Goal: Communication & Community: Answer question/provide support

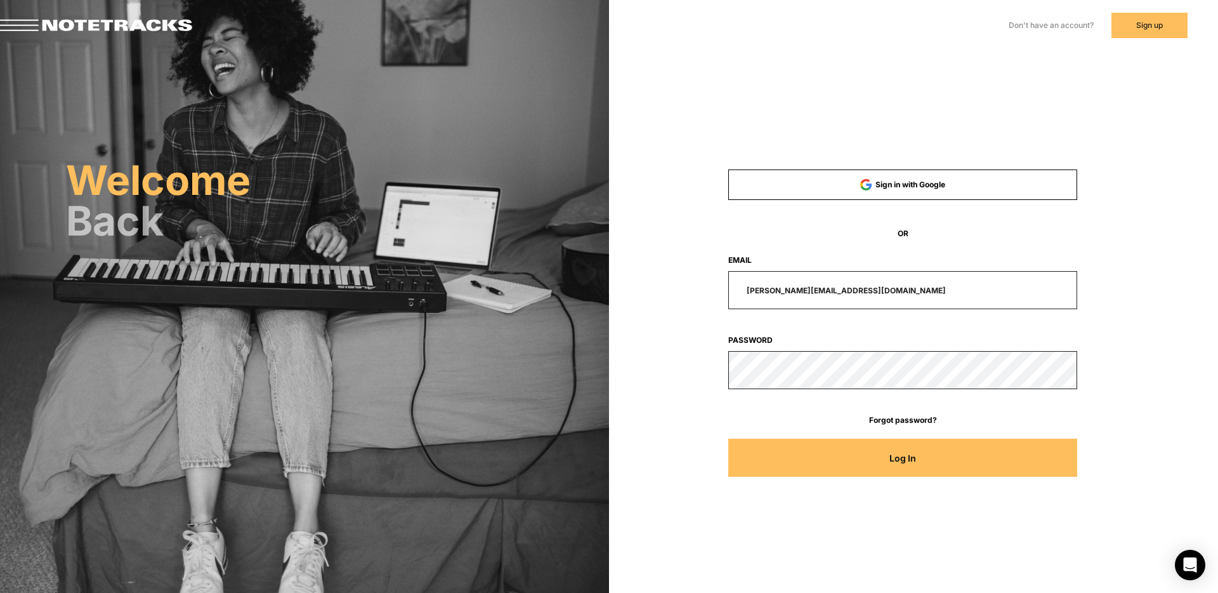
drag, startPoint x: 867, startPoint y: 289, endPoint x: 648, endPoint y: 279, distance: 219.2
click at [657, 287] on div "Sign in with Google OR Email [PERSON_NAME][EMAIL_ADDRESS][DOMAIN_NAME] Password…" at bounding box center [903, 321] width 506 height 338
type input "[EMAIL_ADDRESS][DOMAIN_NAME]"
click at [728, 438] on button "Log In" at bounding box center [903, 457] width 350 height 38
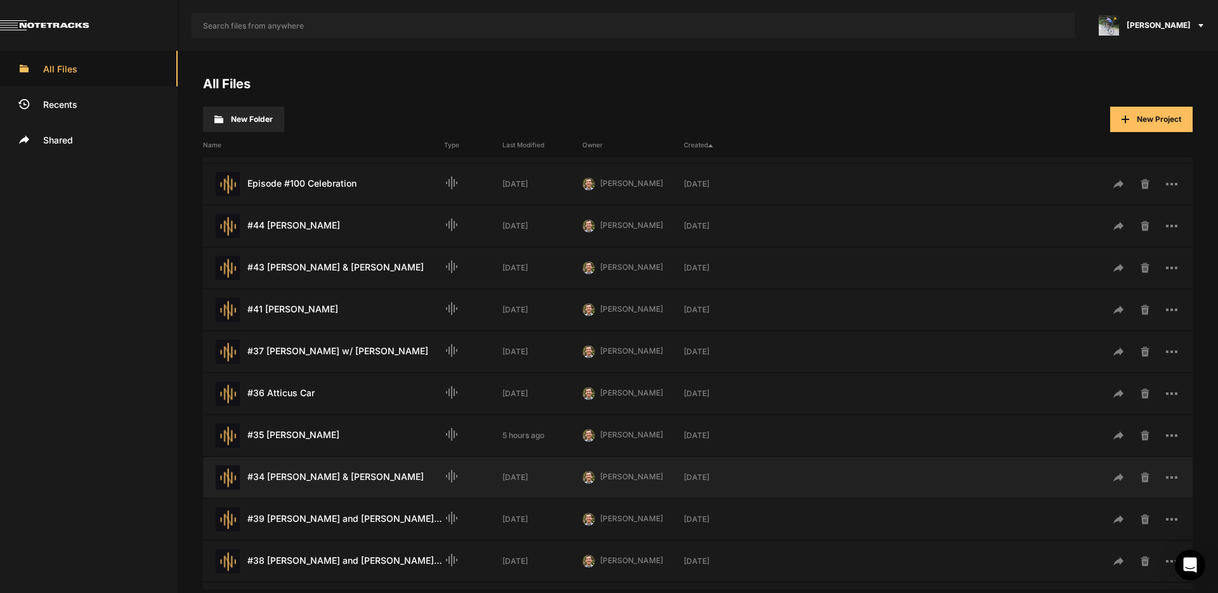
scroll to position [163, 0]
click at [306, 438] on div "#35 [PERSON_NAME] Last Modified: 5 hours ago" at bounding box center [323, 435] width 241 height 24
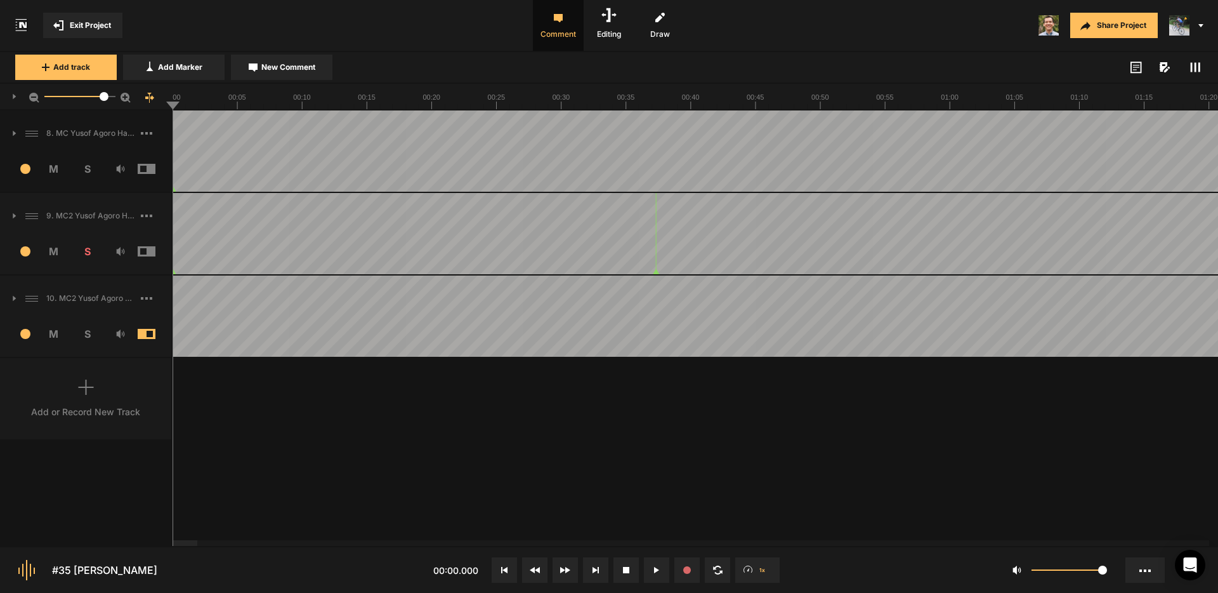
click at [89, 337] on span "S" at bounding box center [87, 333] width 34 height 15
drag, startPoint x: 91, startPoint y: 250, endPoint x: 229, endPoint y: 310, distance: 150.3
click at [91, 250] on span "S" at bounding box center [87, 251] width 34 height 15
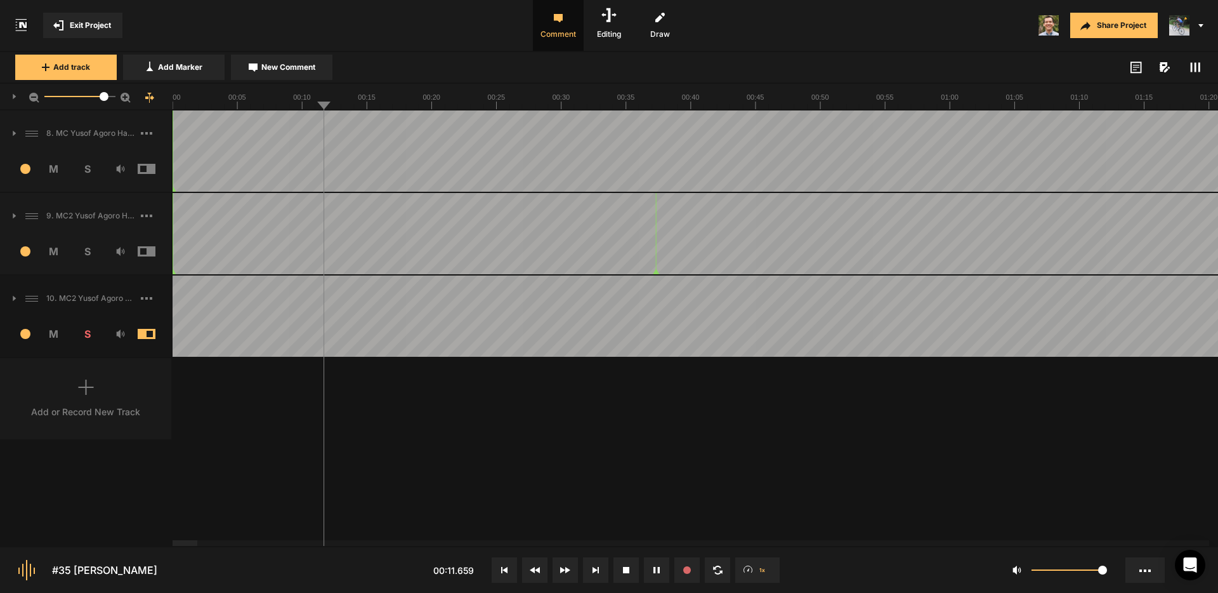
drag, startPoint x: 582, startPoint y: 294, endPoint x: 644, endPoint y: 297, distance: 62.2
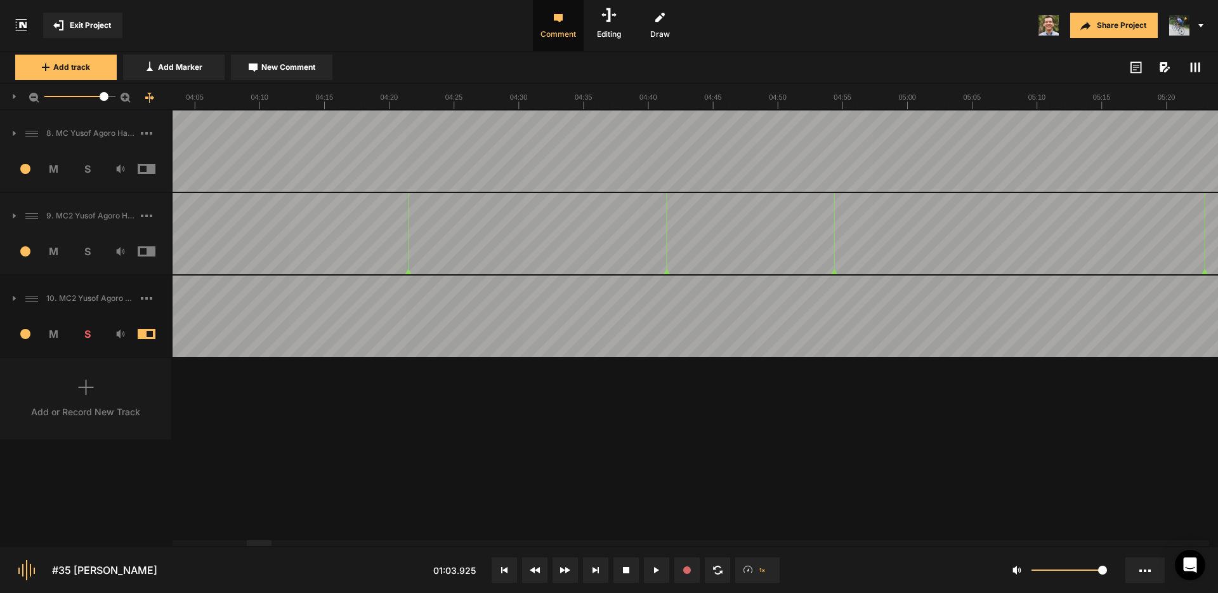
click at [247, 546] on div at bounding box center [259, 543] width 25 height 6
drag, startPoint x: 284, startPoint y: 296, endPoint x: 277, endPoint y: 297, distance: 6.5
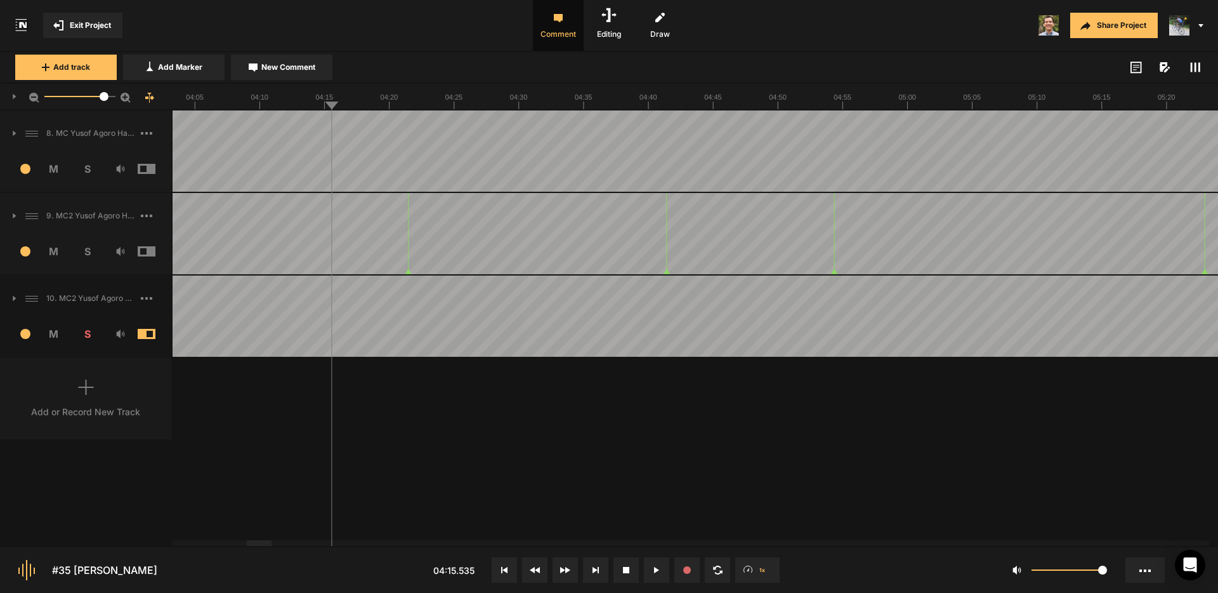
click at [282, 65] on span "New Comment" at bounding box center [288, 67] width 54 height 11
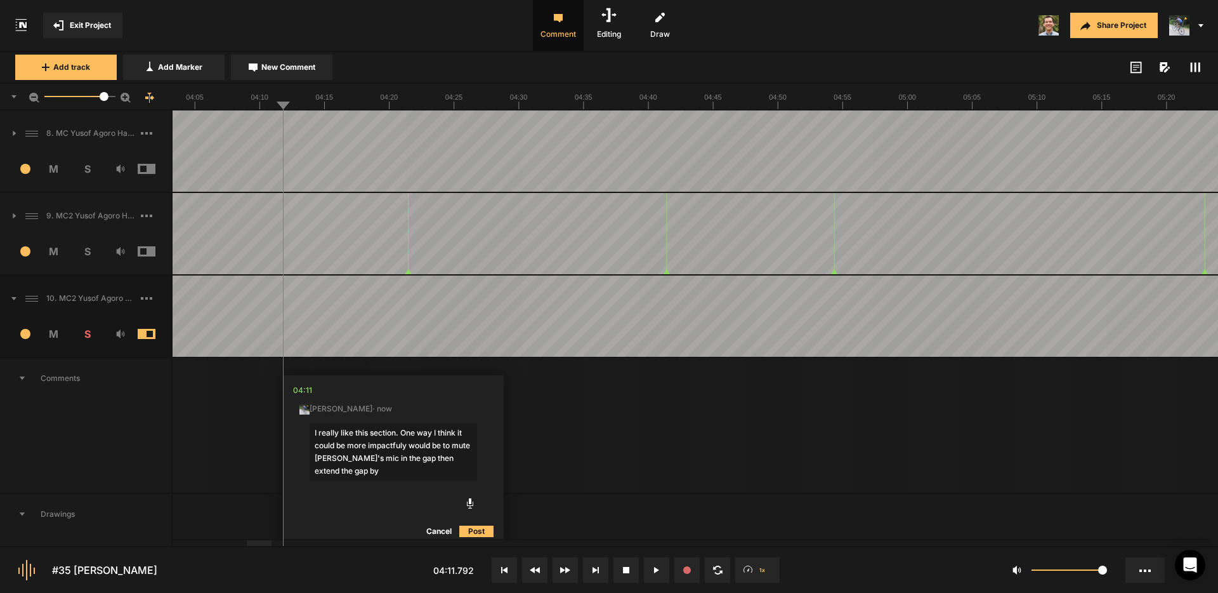
click at [355, 475] on textarea "I really like this section. One way I think it could be more impactfuly would b…" at bounding box center [394, 452] width 168 height 58
click at [403, 445] on textarea "I really like this section. One way I think it could be more impactfuly would b…" at bounding box center [394, 458] width 168 height 71
click at [427, 473] on textarea "I really like this section. One way I think it could be more impactful would be…" at bounding box center [394, 458] width 168 height 71
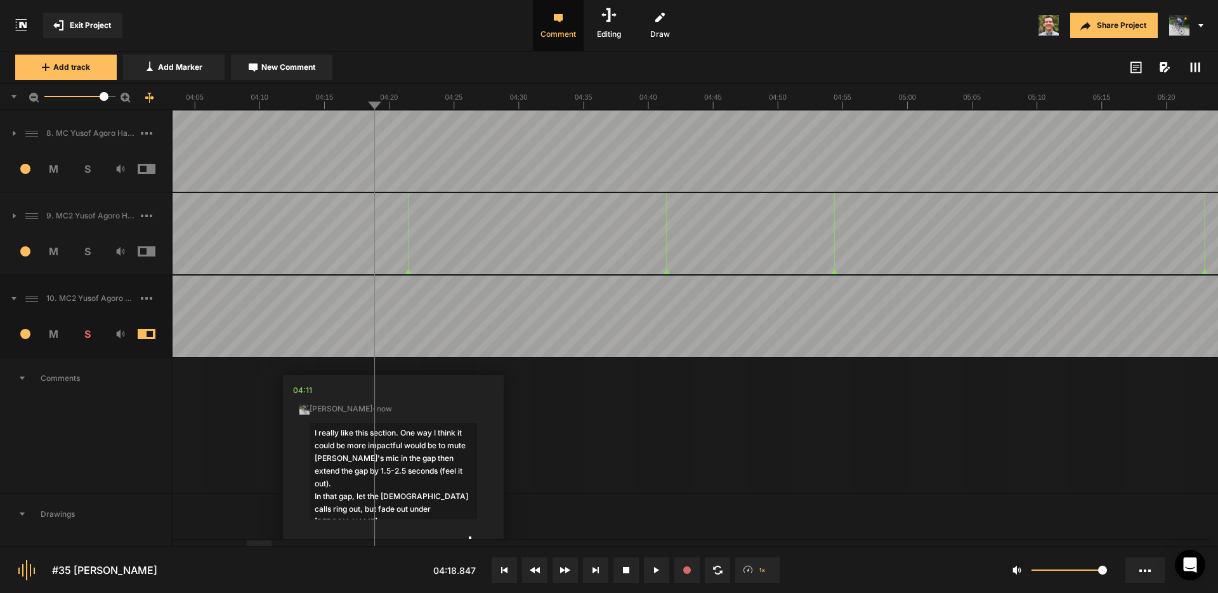
click at [409, 496] on textarea "I really like this section. One way I think it could be more impactful would be…" at bounding box center [394, 471] width 168 height 96
drag, startPoint x: 435, startPoint y: 497, endPoint x: 287, endPoint y: 491, distance: 147.3
click at [444, 501] on textarea "I really like this section. One way I think it could be more impactful would be…" at bounding box center [394, 471] width 168 height 96
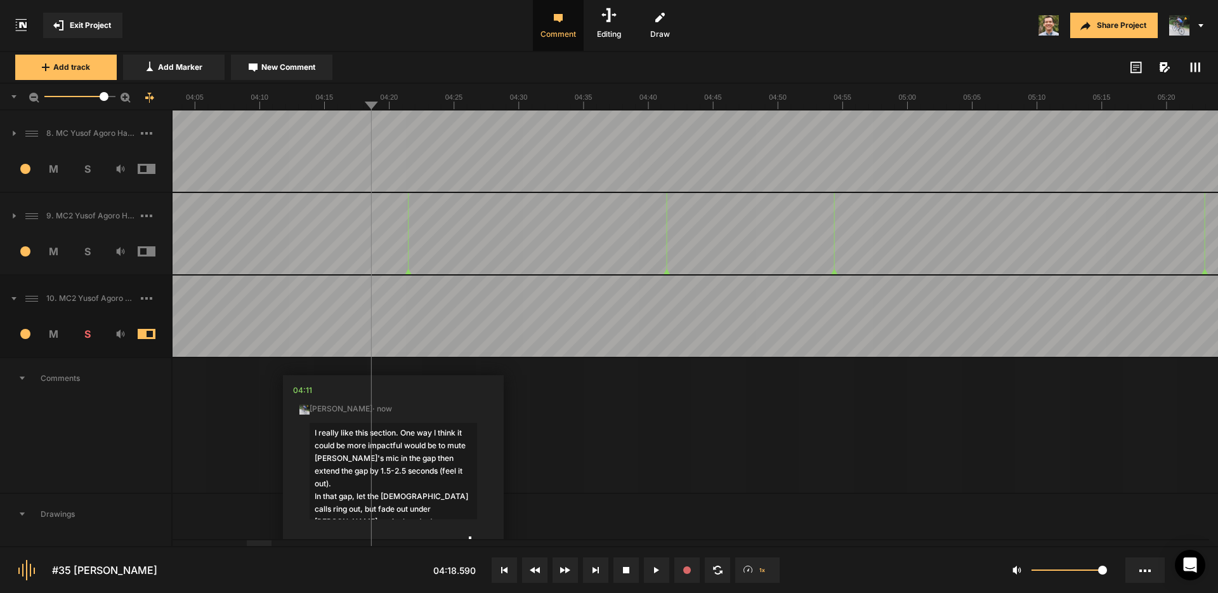
click at [346, 508] on textarea "I really like this section. One way I think it could be more impactful would be…" at bounding box center [394, 471] width 168 height 96
drag, startPoint x: 401, startPoint y: 428, endPoint x: 418, endPoint y: 437, distance: 19.6
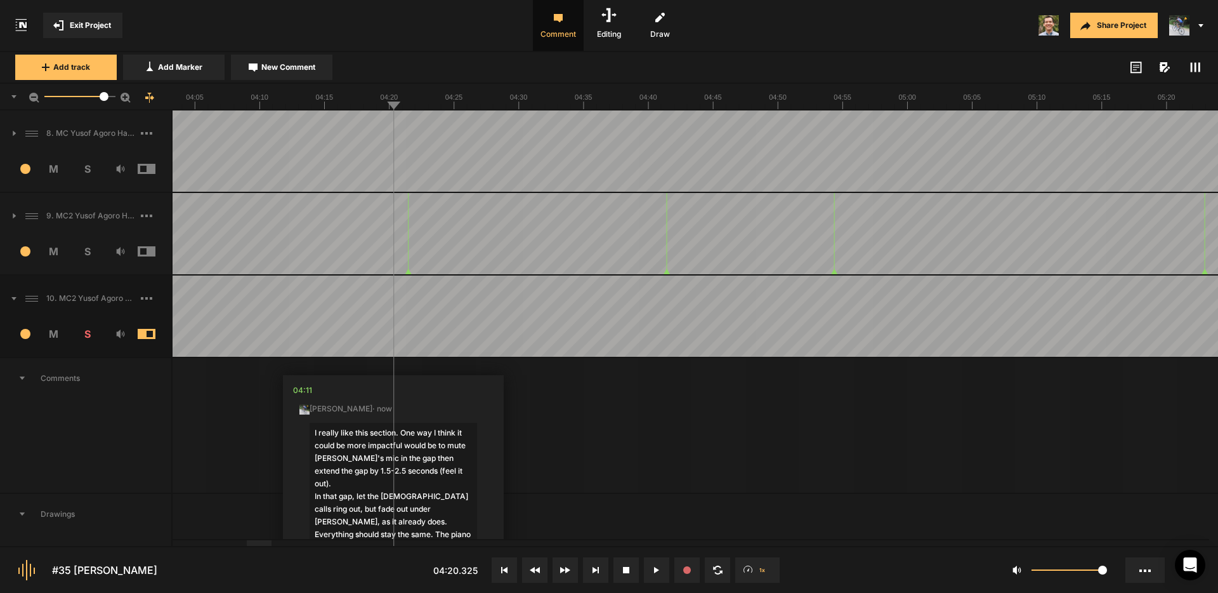
click at [401, 428] on textarea "I really like this section. One way I think it could be more impactful would be…" at bounding box center [394, 484] width 168 height 122
drag, startPoint x: 430, startPoint y: 442, endPoint x: 624, endPoint y: 459, distance: 194.2
click at [430, 442] on textarea "I really like this section. One way I think it could be more impactful would be…" at bounding box center [394, 484] width 168 height 122
click at [442, 458] on textarea "I really like this section. One way I think it could be more impactful would si…" at bounding box center [394, 484] width 168 height 122
drag, startPoint x: 333, startPoint y: 484, endPoint x: 355, endPoint y: 484, distance: 21.6
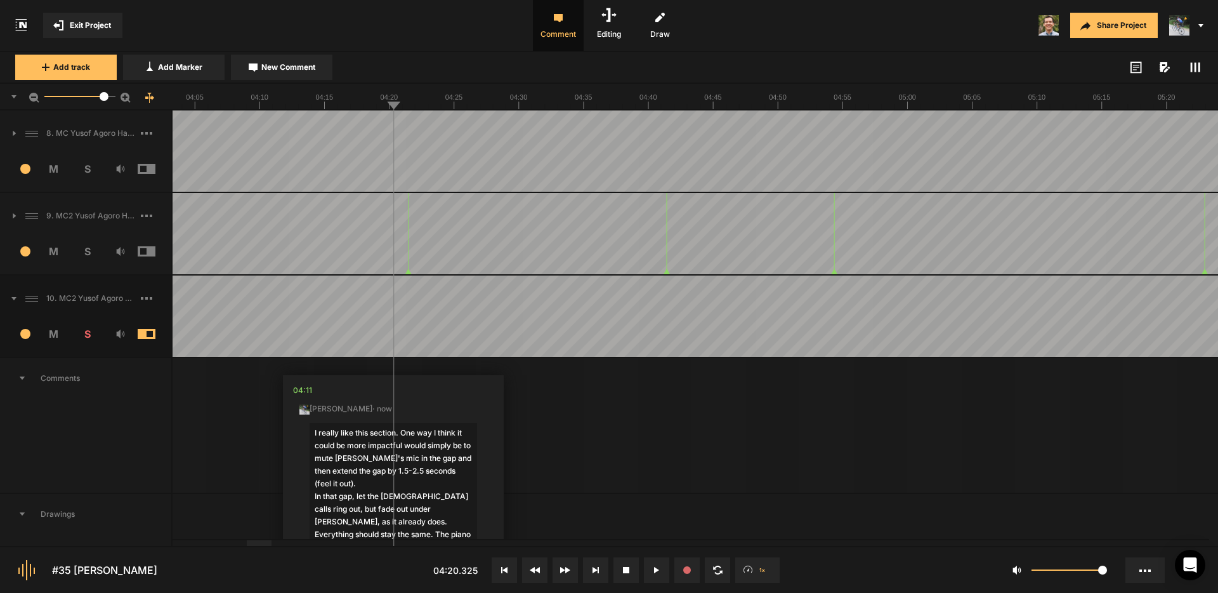
click at [333, 484] on textarea "I really like this section. One way I think it could be more impactful would si…" at bounding box center [394, 490] width 168 height 135
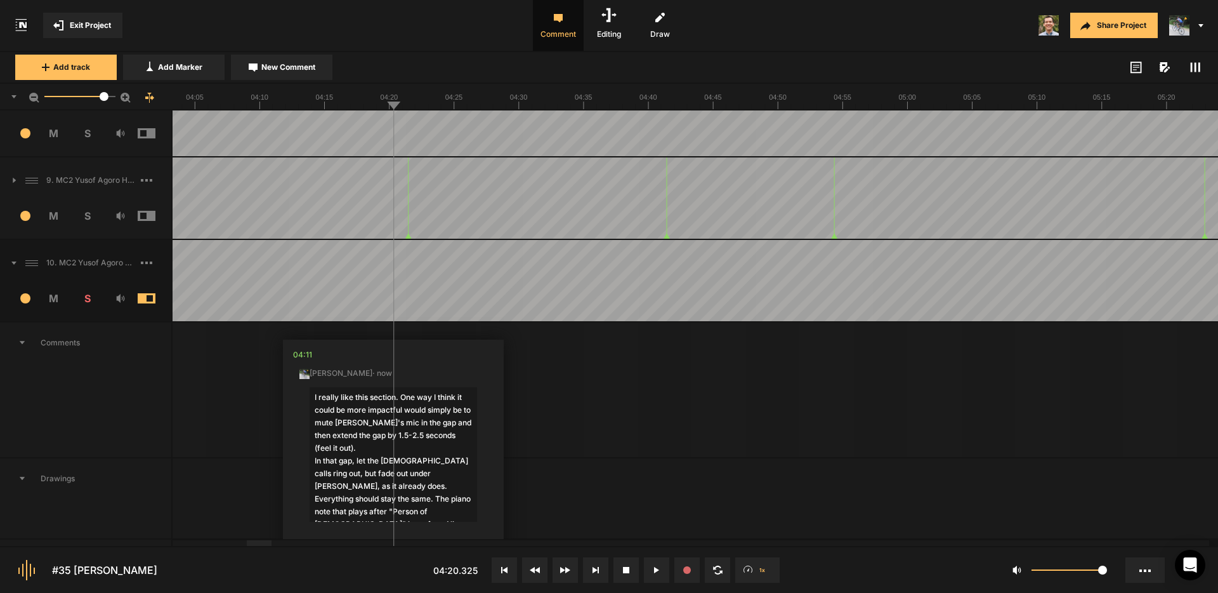
scroll to position [53, 0]
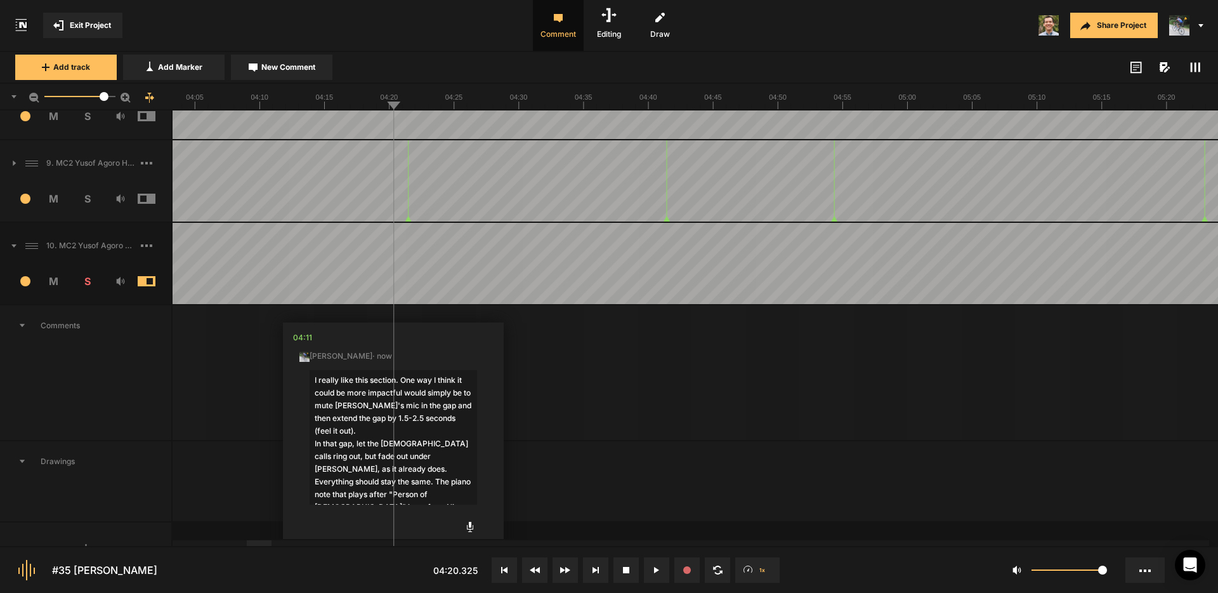
drag, startPoint x: 337, startPoint y: 468, endPoint x: 274, endPoint y: 435, distance: 71.8
click at [445, 482] on textarea "I really like this section. One way I think it could be more impactful would si…" at bounding box center [394, 431] width 168 height 122
click at [347, 427] on textarea "I really like this section. One way I think it could be more impactful would si…" at bounding box center [394, 431] width 168 height 122
type textarea "I really like this section. One way I think it could be more impactful would si…"
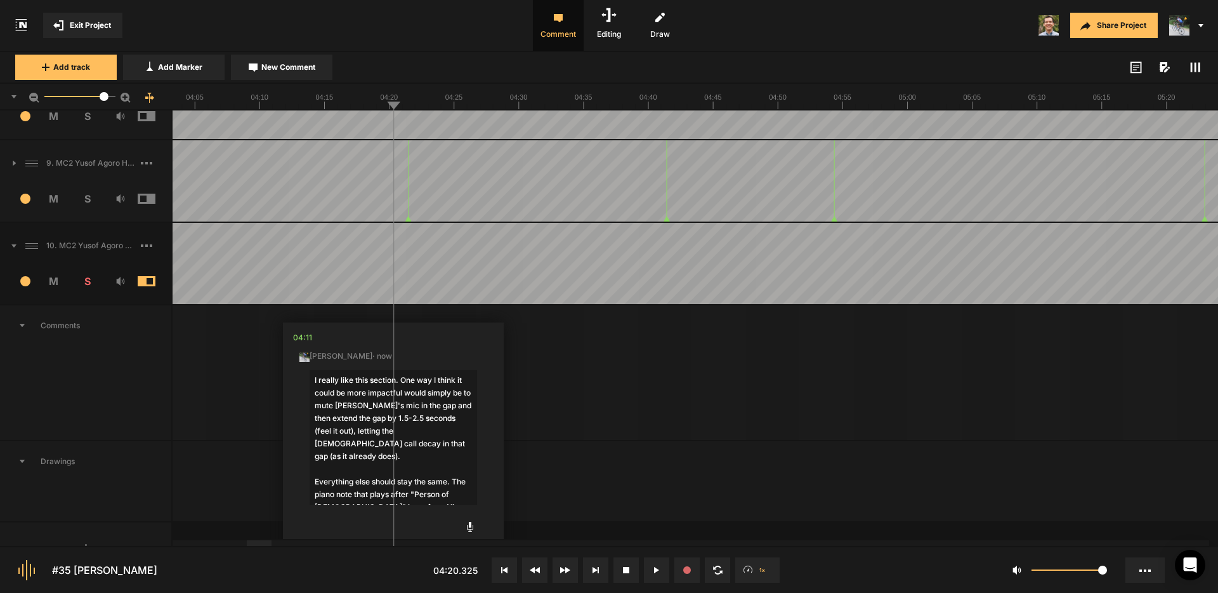
click at [451, 489] on textarea "I really like this section. One way I think it could be more impactful would si…" at bounding box center [394, 437] width 168 height 135
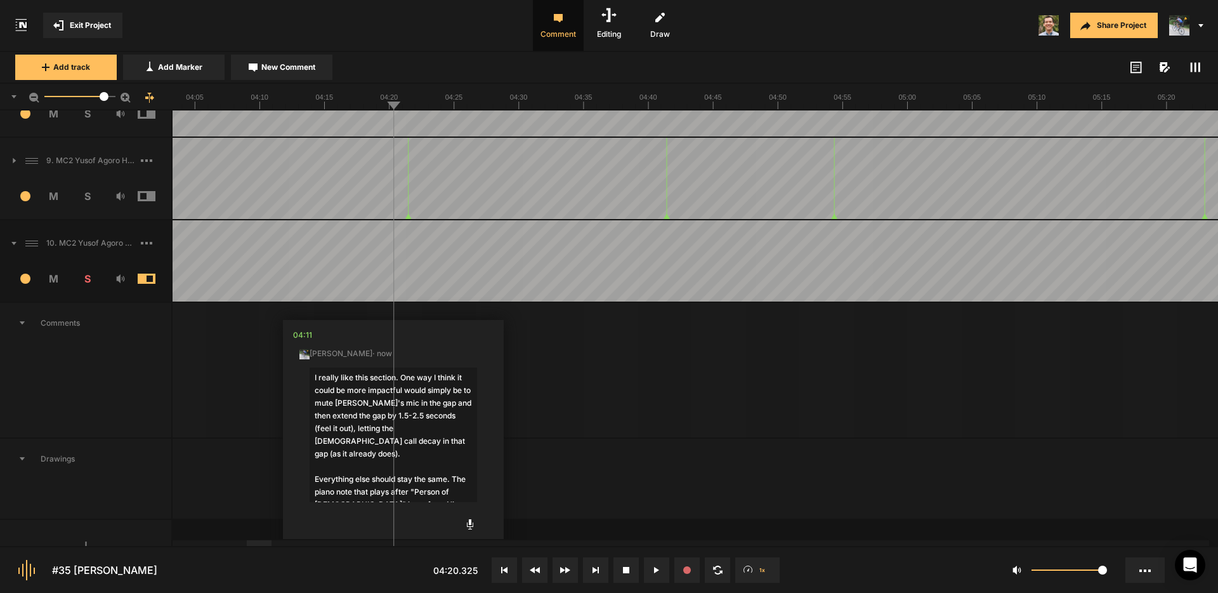
scroll to position [110, 0]
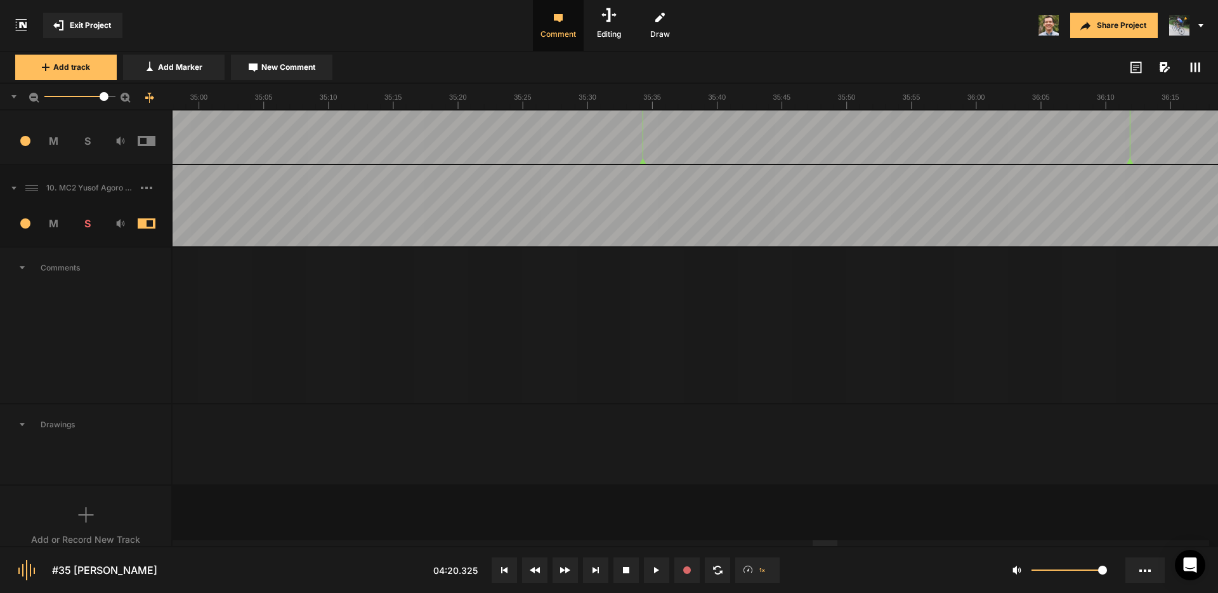
click at [835, 546] on div at bounding box center [825, 543] width 25 height 6
click at [274, 65] on span "New Comment" at bounding box center [288, 67] width 54 height 11
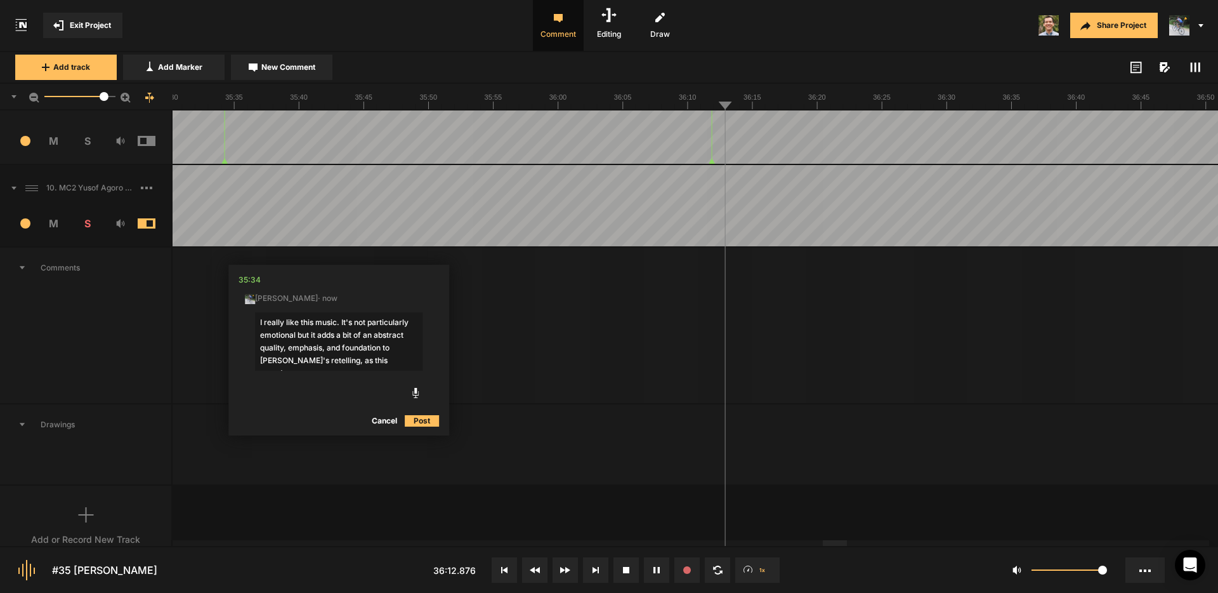
drag, startPoint x: 400, startPoint y: 361, endPoint x: 320, endPoint y: 363, distance: 79.3
click at [320, 363] on textarea "I really like this music. It's not particularly emotional but it adds a bit of …" at bounding box center [339, 341] width 168 height 58
click at [296, 399] on textarea "I really like this music. It's not particularly emotional but it adds a bit of …" at bounding box center [339, 366] width 168 height 109
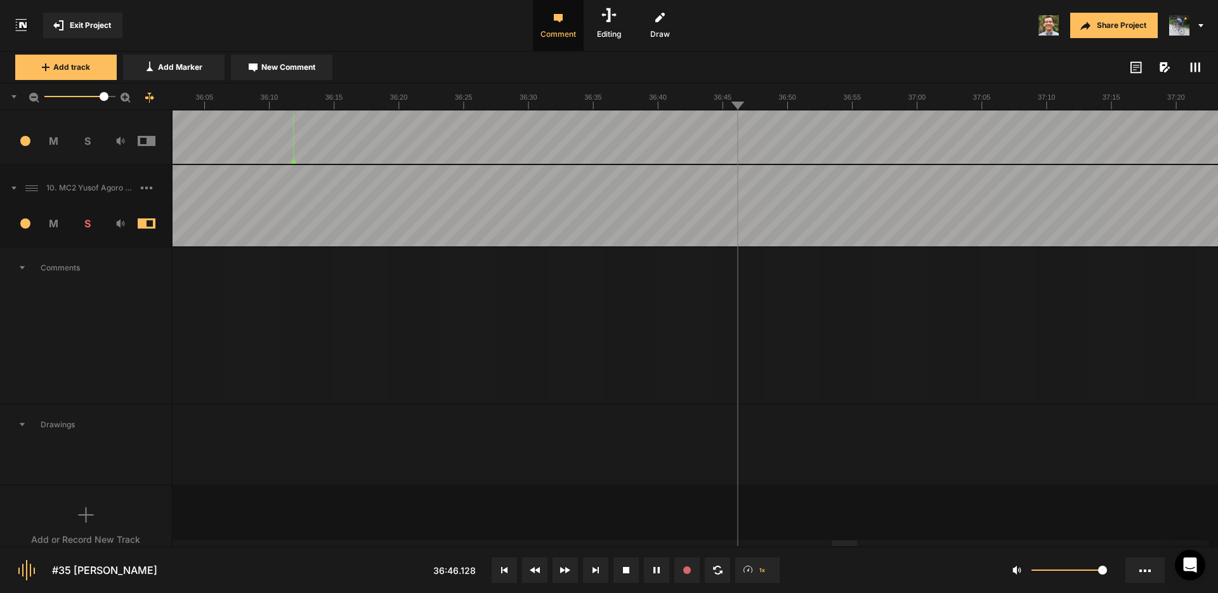
type textarea "I really like this music. It's not particularly emotional but it adds a bit of …"
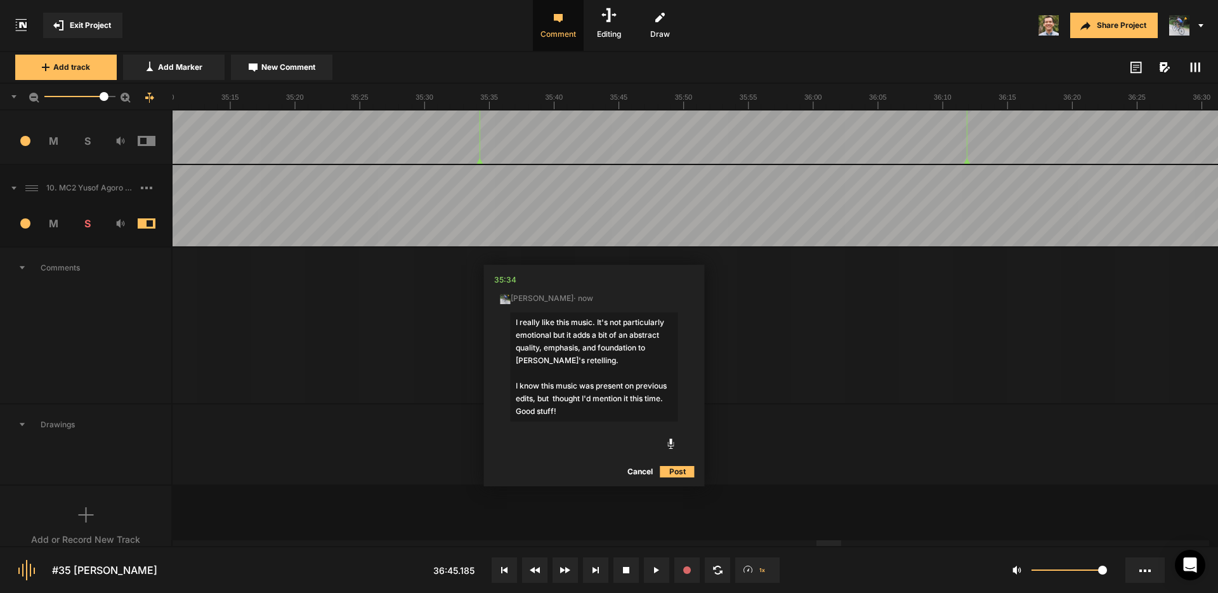
click at [826, 541] on div at bounding box center [829, 543] width 25 height 6
click at [590, 414] on textarea "I really like this music. It's not particularly emotional but it adds a bit of …" at bounding box center [595, 366] width 168 height 109
click at [678, 471] on button "Post" at bounding box center [678, 471] width 34 height 15
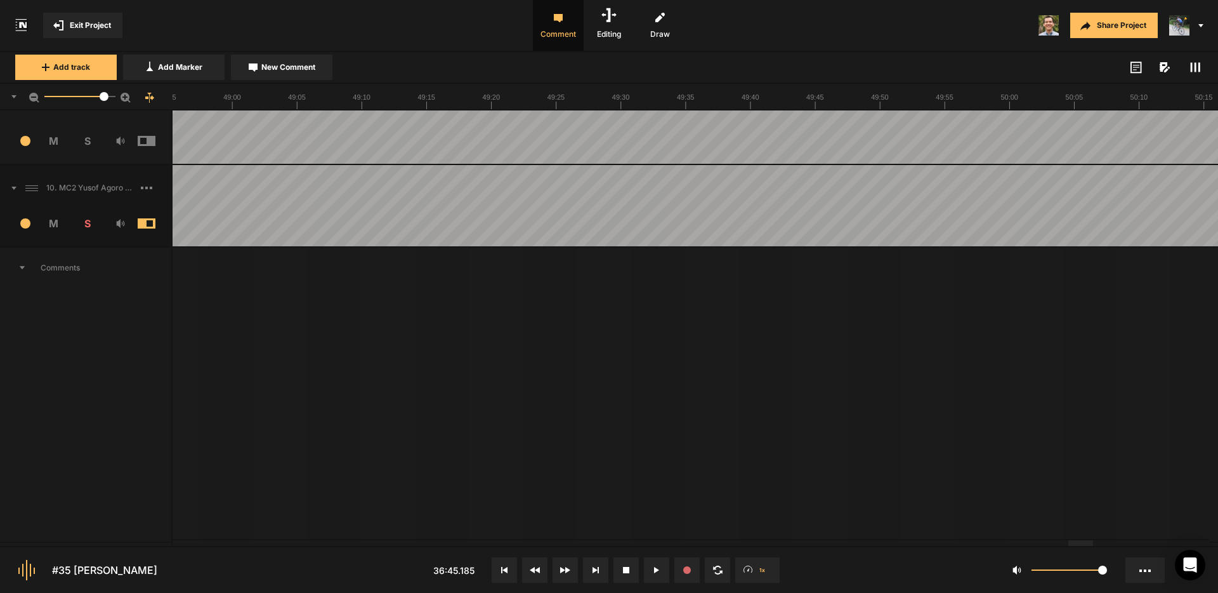
click at [1084, 544] on div at bounding box center [1081, 543] width 25 height 6
click at [280, 68] on span "New Comment" at bounding box center [288, 67] width 54 height 11
type textarea "[PERSON_NAME]'s VO cuts out for a few seconds. Check it out."
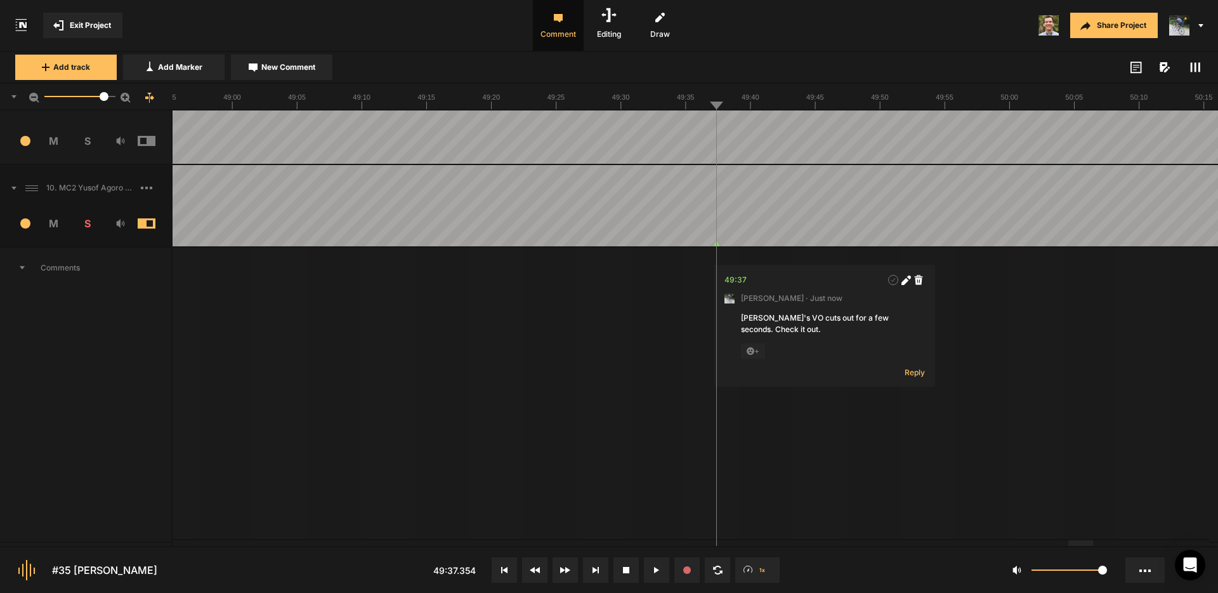
click at [1200, 69] on icon at bounding box center [1195, 67] width 10 height 10
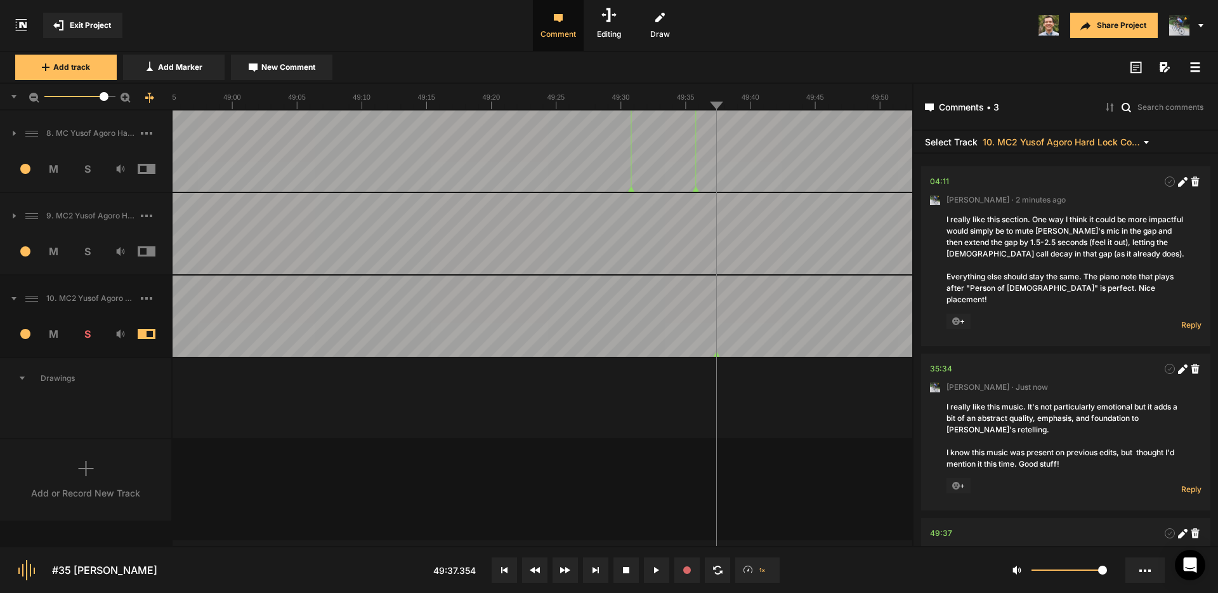
click at [1196, 64] on icon at bounding box center [1195, 67] width 10 height 10
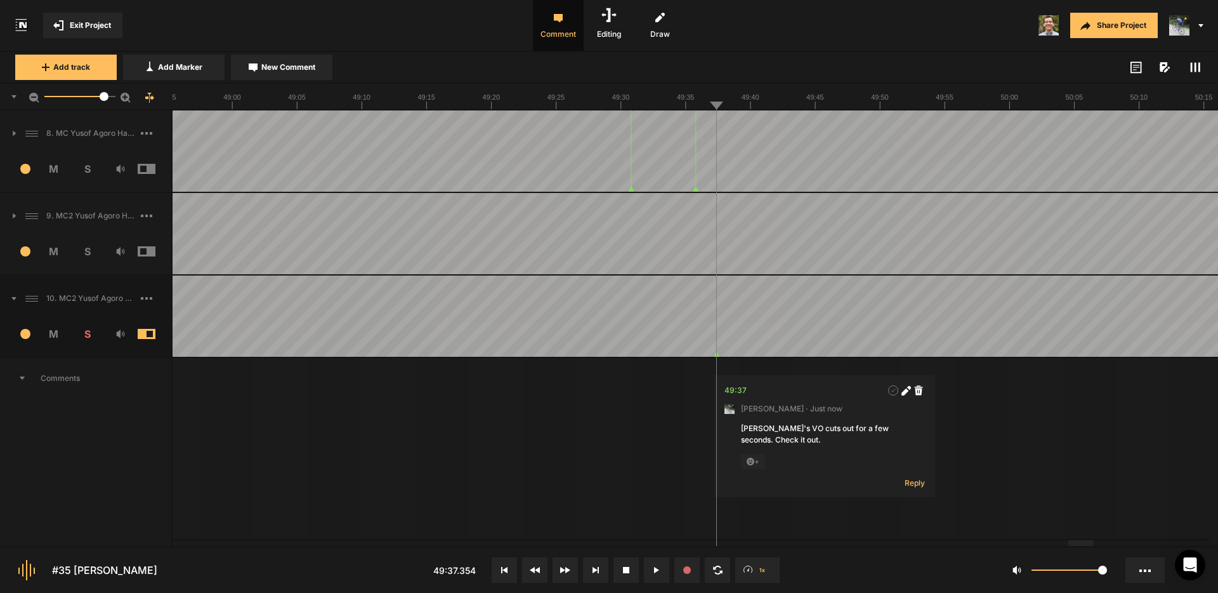
click at [98, 20] on span "Exit Project" at bounding box center [90, 25] width 41 height 11
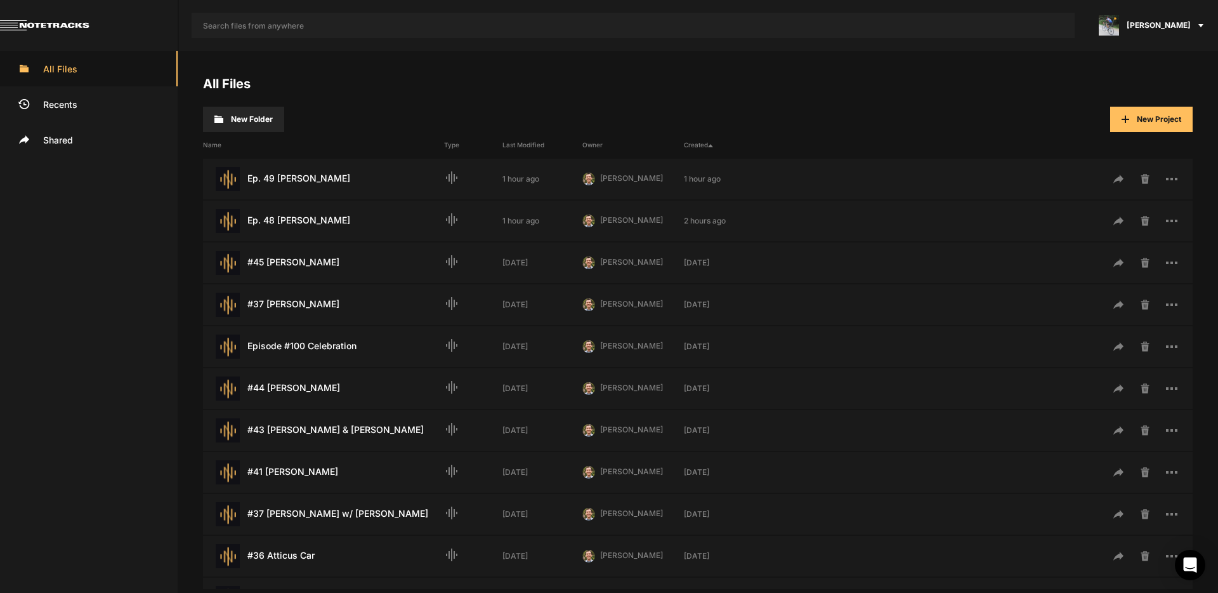
scroll to position [384, 0]
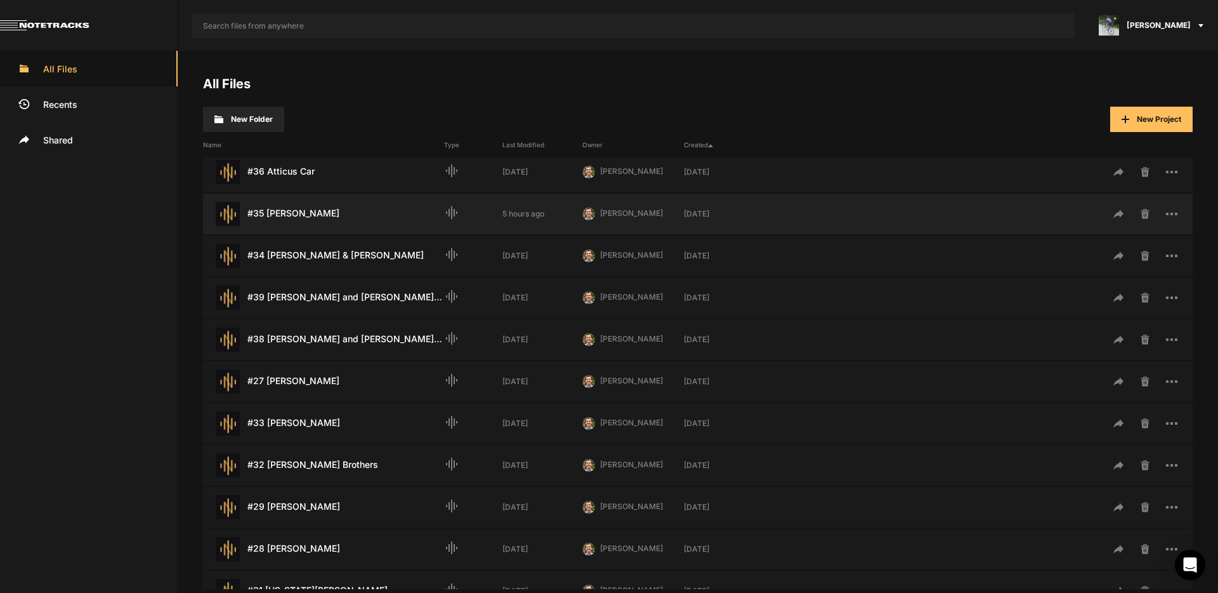
click at [293, 214] on div "#35 [PERSON_NAME] Last Modified: 5 hours ago" at bounding box center [323, 214] width 241 height 24
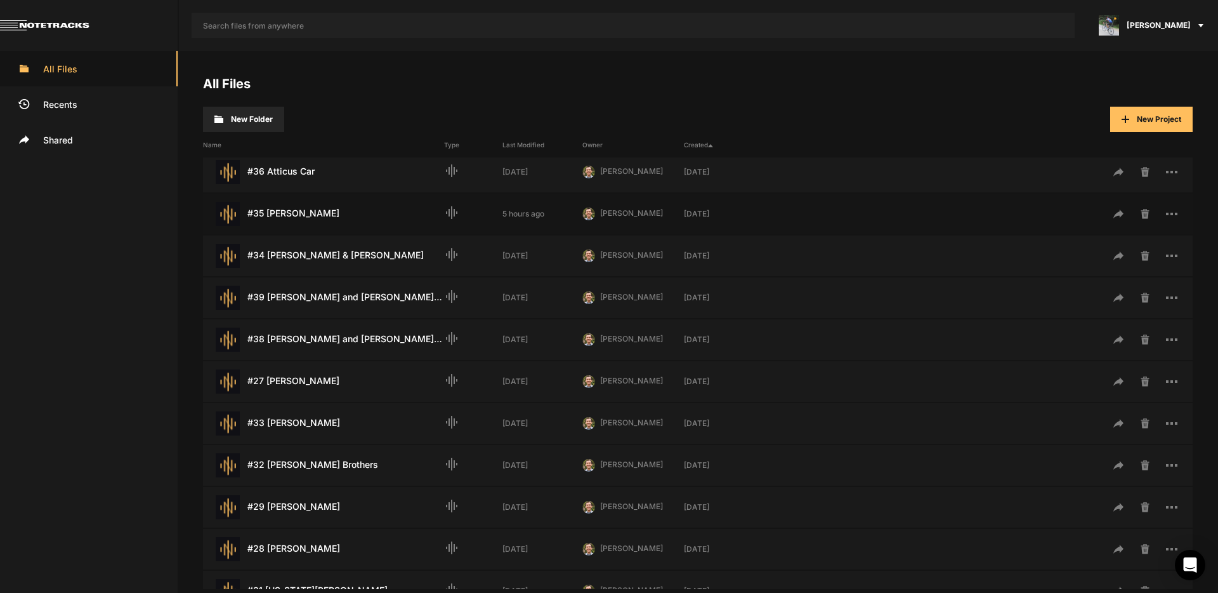
click at [293, 214] on div "#35 [PERSON_NAME] Last Modified: 5 hours ago" at bounding box center [323, 214] width 241 height 24
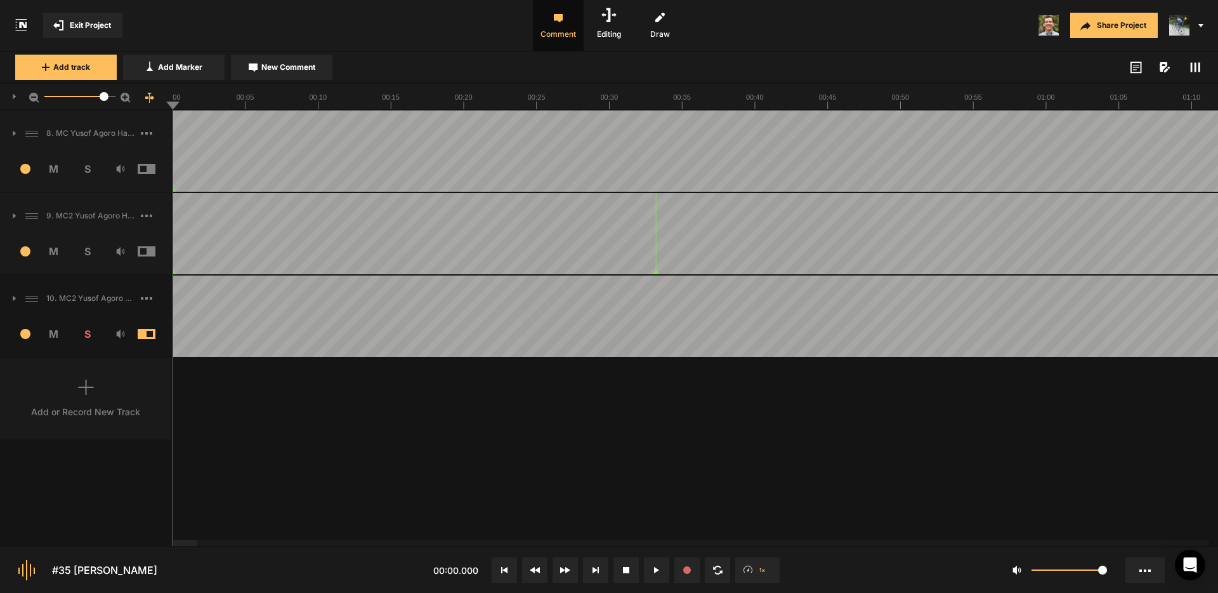
click at [1190, 68] on icon at bounding box center [1195, 67] width 10 height 10
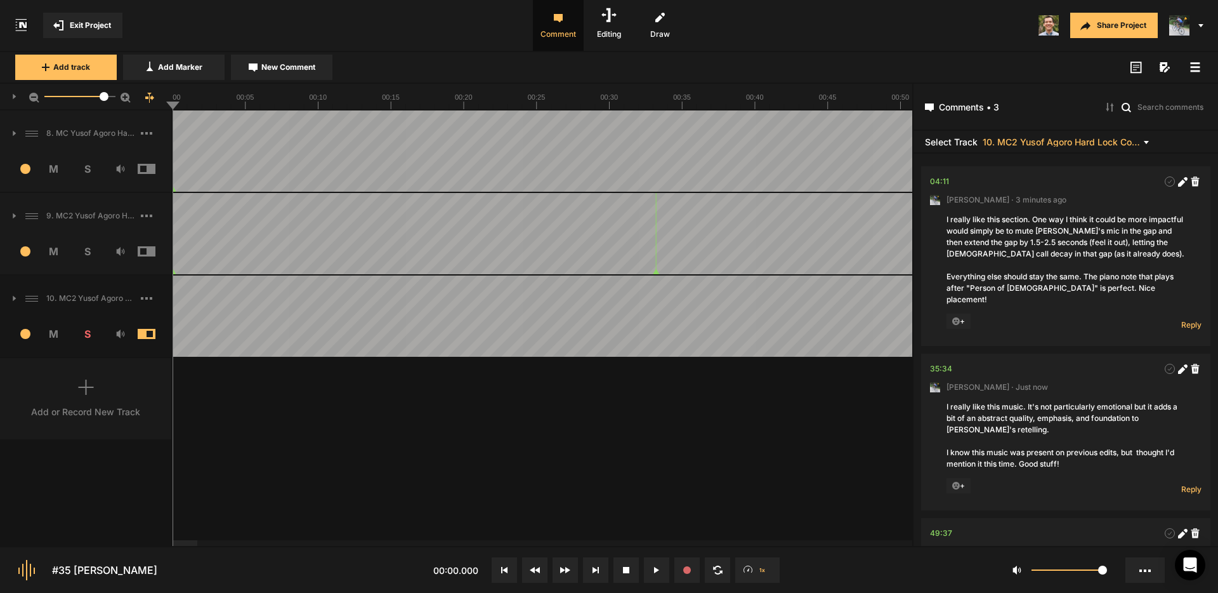
click at [1194, 66] on rect at bounding box center [1196, 67] width 10 height 2
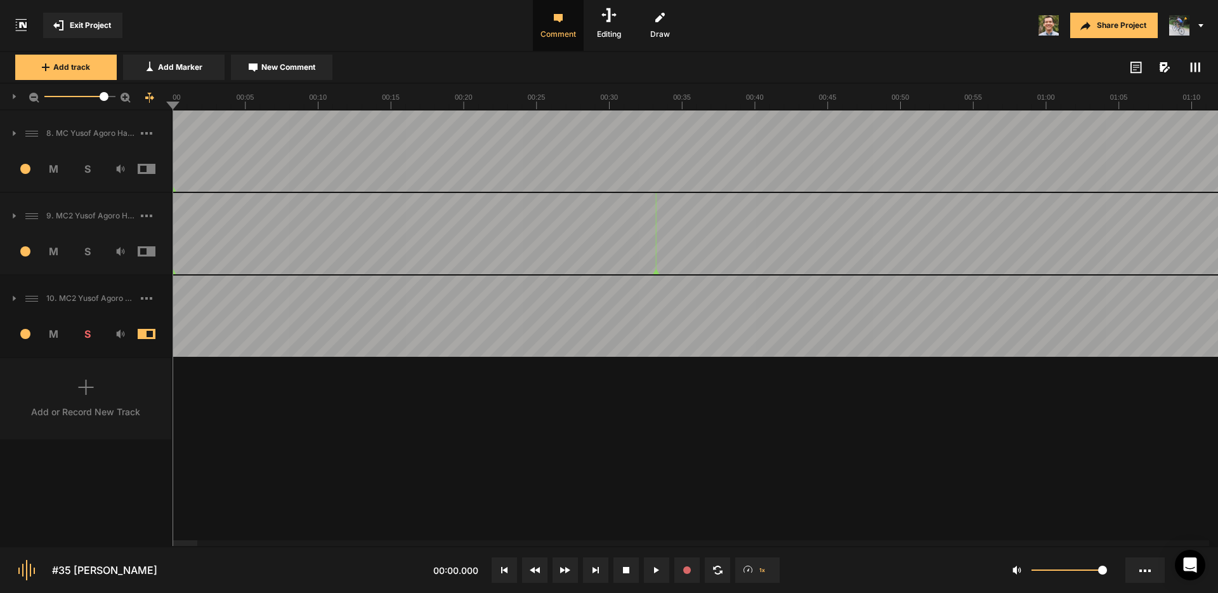
click at [81, 25] on span "Exit Project" at bounding box center [90, 25] width 41 height 11
